Goal: Navigation & Orientation: Find specific page/section

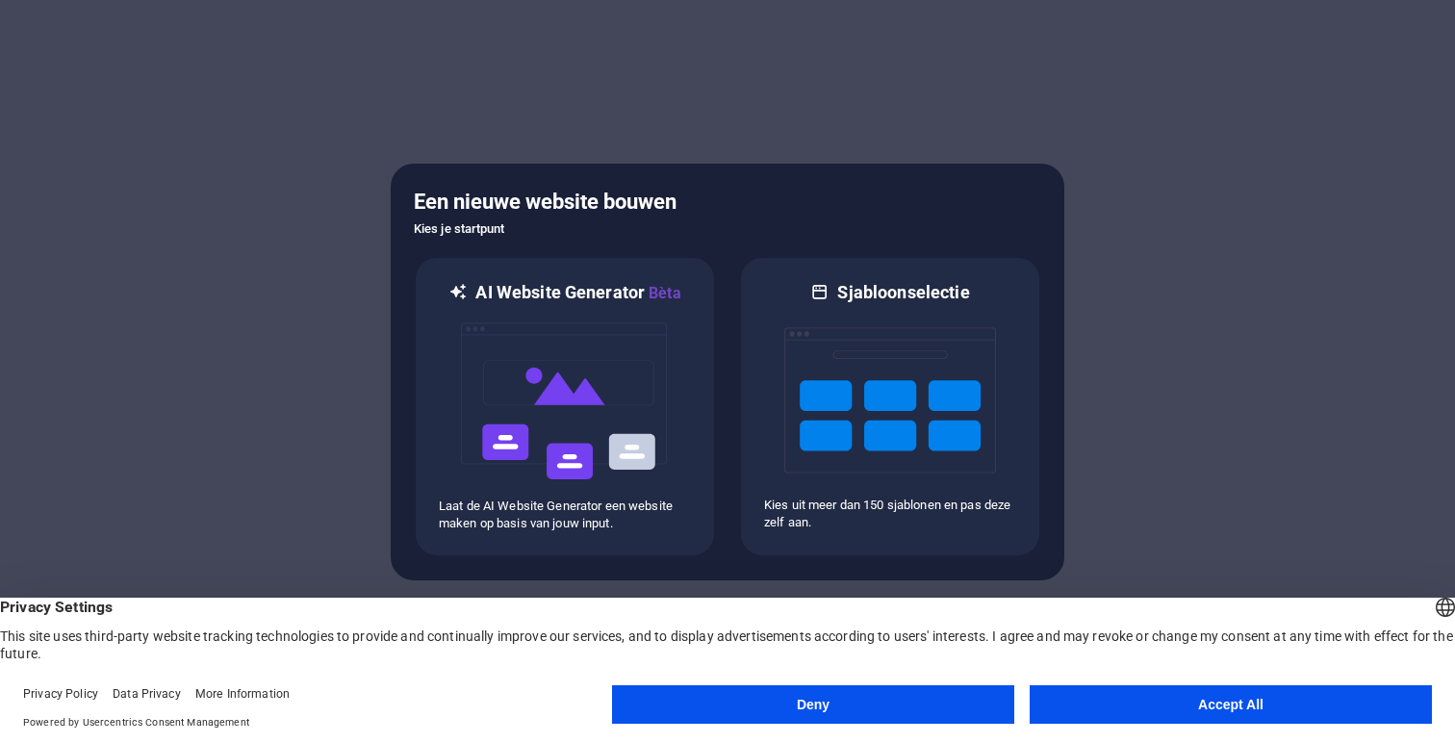
click at [1210, 711] on button "Accept All" at bounding box center [1231, 704] width 402 height 38
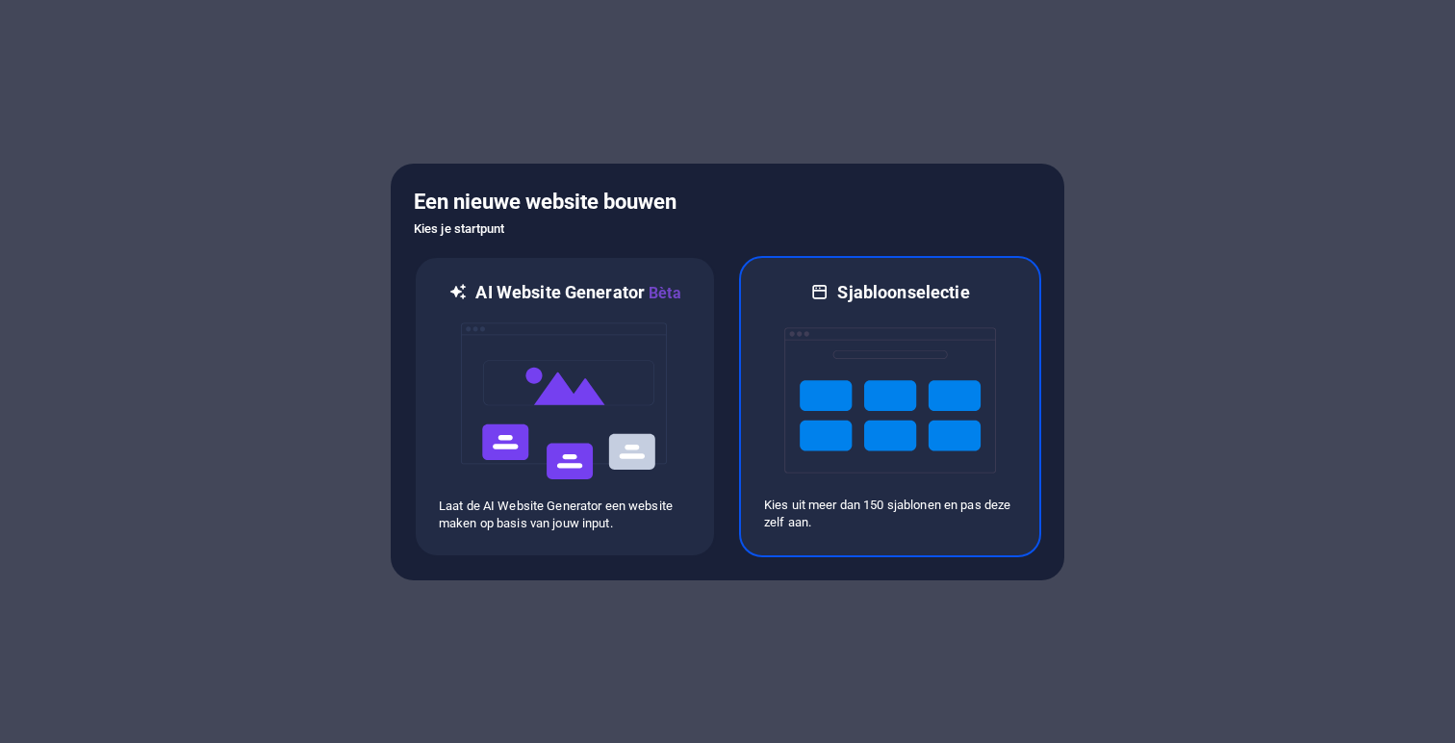
click at [807, 345] on img at bounding box center [890, 400] width 212 height 192
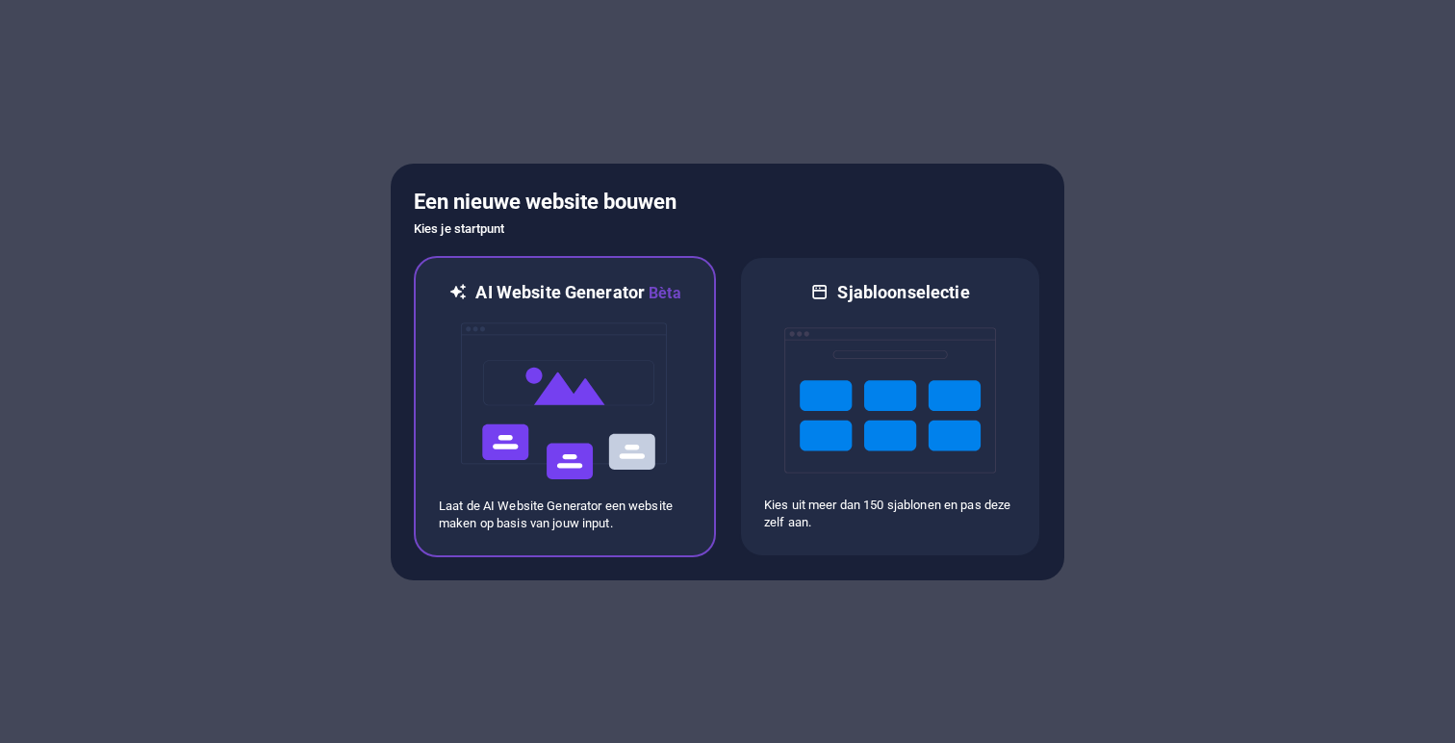
click at [635, 439] on img at bounding box center [565, 401] width 212 height 192
